Goal: Task Accomplishment & Management: Manage account settings

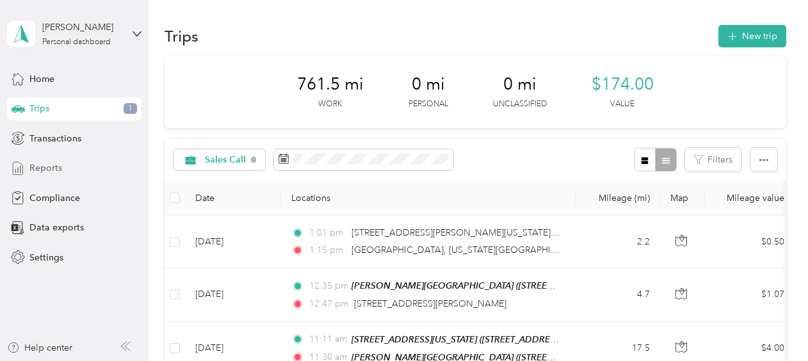
click at [40, 166] on span "Reports" at bounding box center [45, 167] width 33 height 13
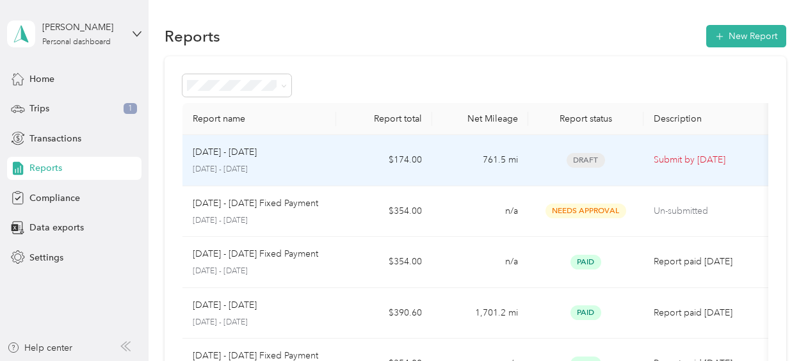
click at [291, 166] on p "[DATE] - [DATE]" at bounding box center [259, 170] width 133 height 12
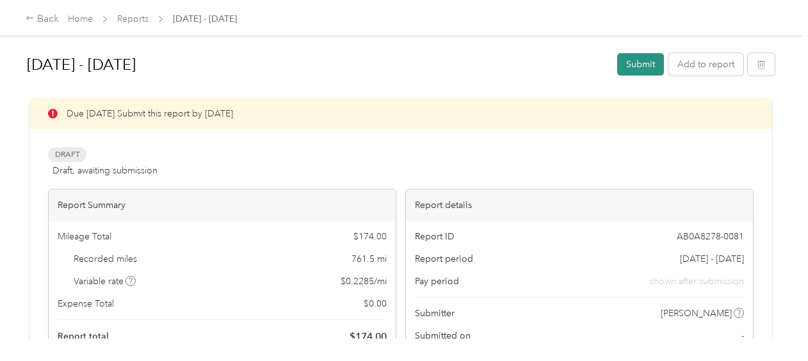
click at [644, 61] on button "Submit" at bounding box center [640, 64] width 47 height 22
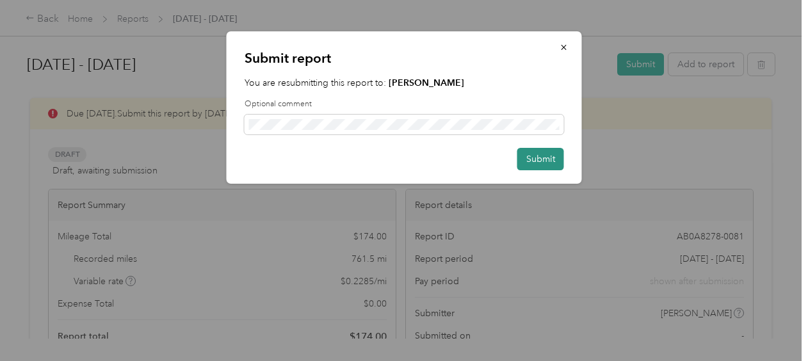
click at [541, 158] on button "Submit" at bounding box center [540, 159] width 47 height 22
